Goal: Answer question/provide support: Answer question/provide support

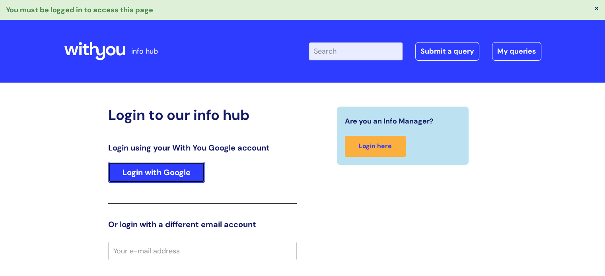
click at [190, 177] on link "Login with Google" at bounding box center [156, 172] width 97 height 21
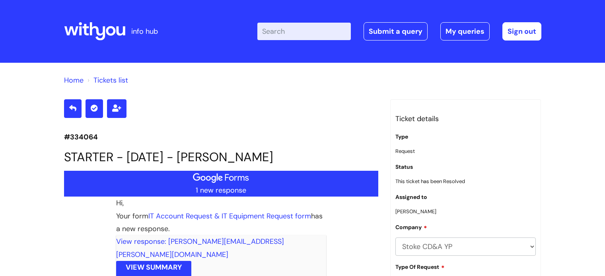
scroll to position [2239, 0]
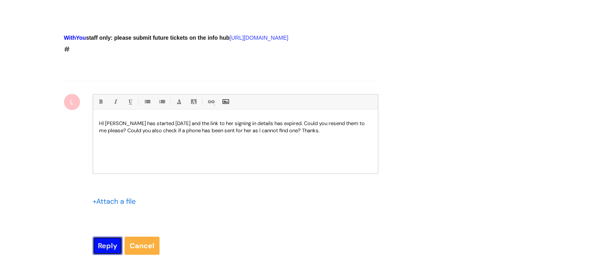
click at [106, 255] on input "Reply" at bounding box center [108, 246] width 30 height 18
type input "Please Wait..."
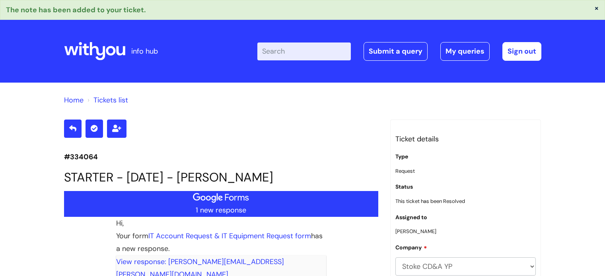
scroll to position [2384, 0]
